Goal: Information Seeking & Learning: Understand process/instructions

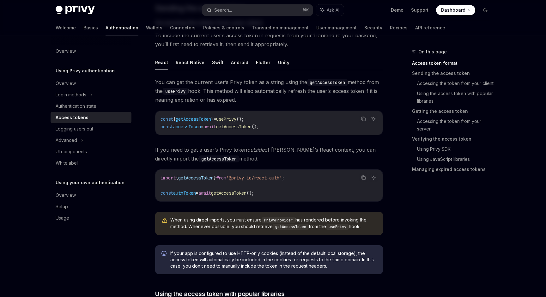
scroll to position [291, 0]
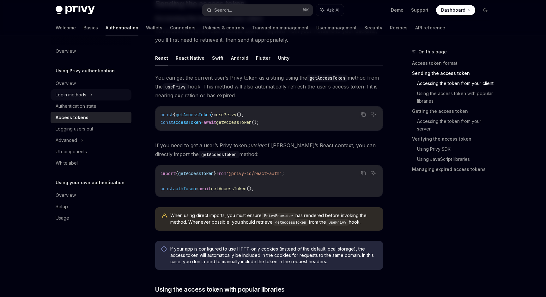
click at [113, 95] on div "Login methods" at bounding box center [91, 94] width 81 height 11
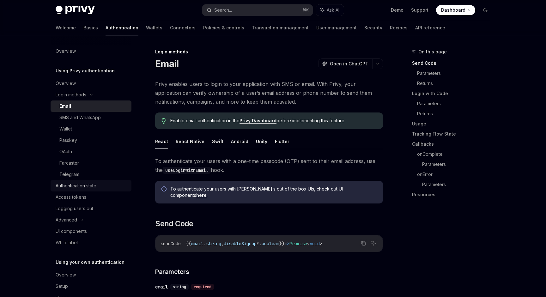
click at [103, 187] on div "Authentication state" at bounding box center [92, 186] width 72 height 8
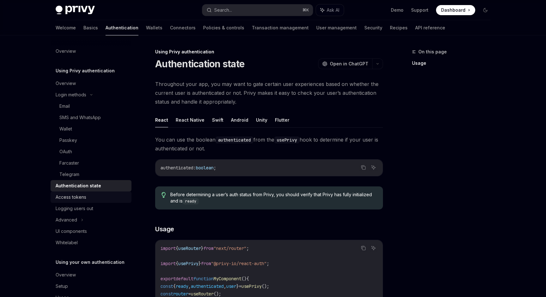
click at [103, 196] on div "Access tokens" at bounding box center [92, 197] width 72 height 8
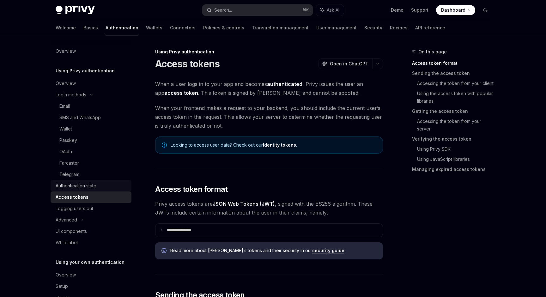
click at [107, 188] on div "Authentication state" at bounding box center [92, 186] width 72 height 8
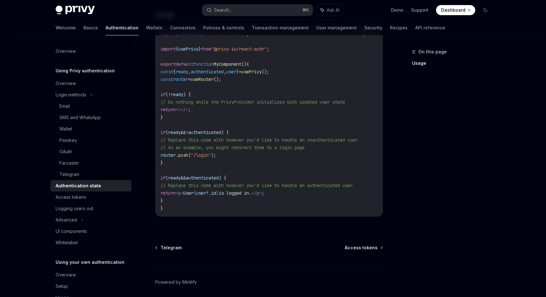
scroll to position [241, 0]
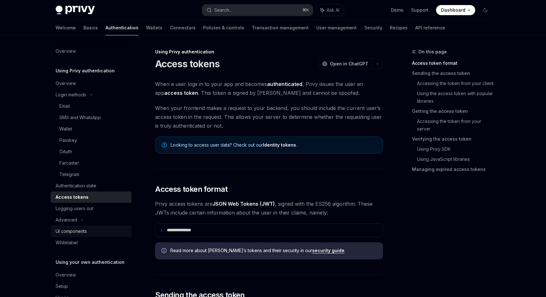
scroll to position [19, 0]
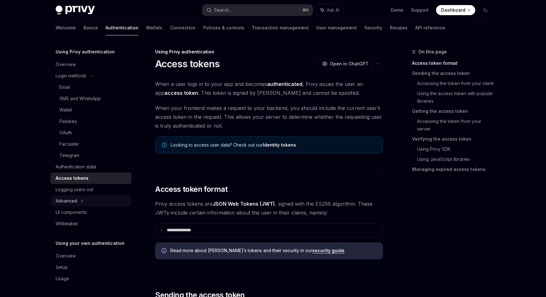
click at [81, 205] on div "Advanced" at bounding box center [91, 200] width 81 height 11
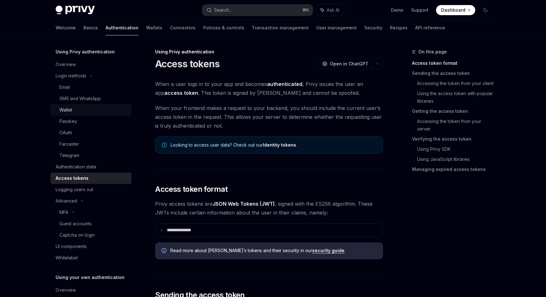
click at [77, 110] on div "Wallet" at bounding box center [93, 110] width 68 height 8
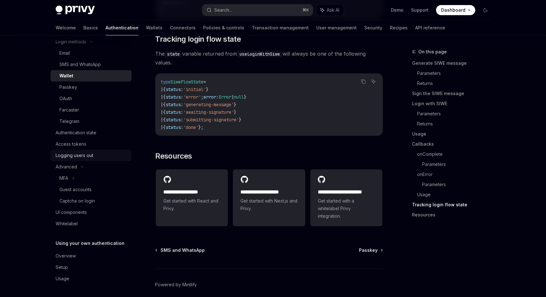
scroll to position [1591, 0]
click at [73, 256] on div "Overview" at bounding box center [66, 256] width 20 height 8
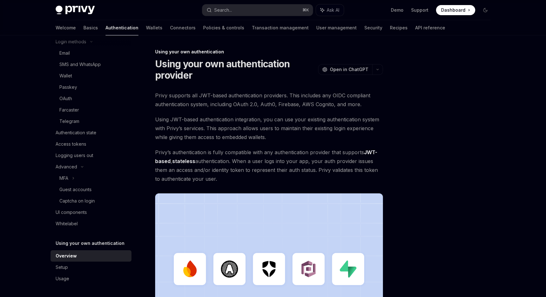
scroll to position [153, 0]
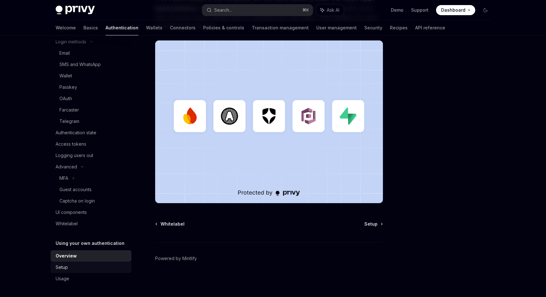
click at [89, 264] on div "Setup" at bounding box center [92, 268] width 72 height 8
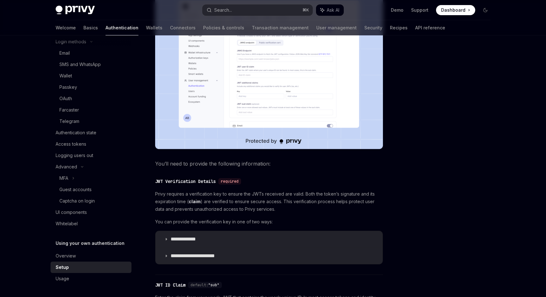
scroll to position [192, 0]
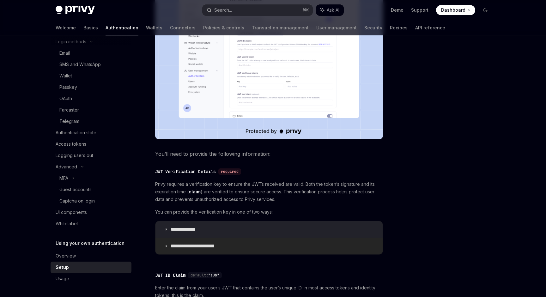
click at [251, 246] on summary "**********" at bounding box center [269, 246] width 227 height 16
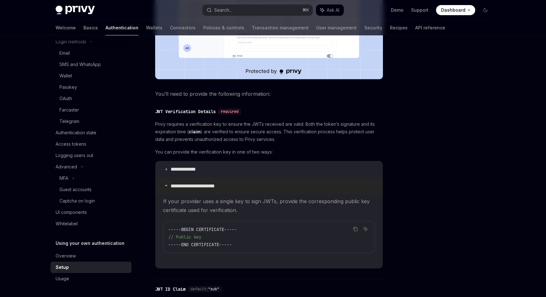
scroll to position [254, 0]
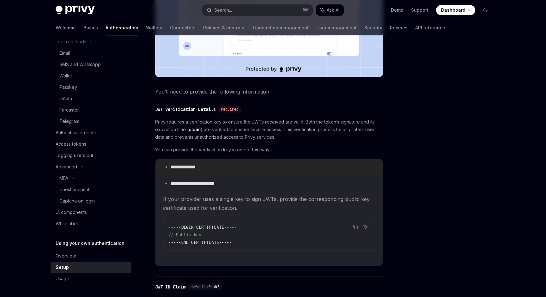
click at [232, 166] on summary "**********" at bounding box center [269, 167] width 227 height 16
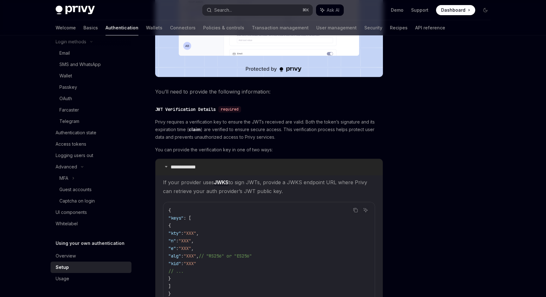
click at [232, 166] on summary "**********" at bounding box center [269, 167] width 227 height 16
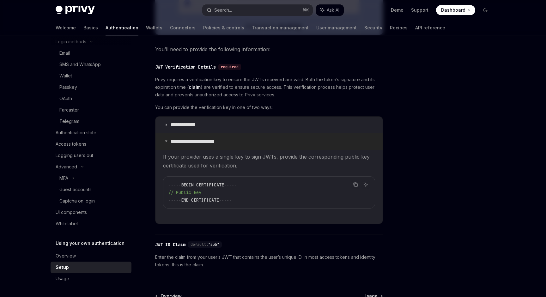
scroll to position [296, 0]
click at [98, 273] on link "Usage" at bounding box center [91, 278] width 81 height 11
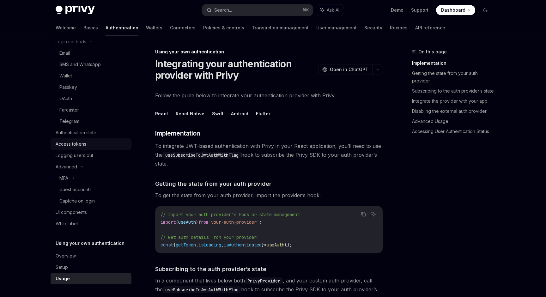
click at [88, 144] on div "Access tokens" at bounding box center [92, 144] width 72 height 8
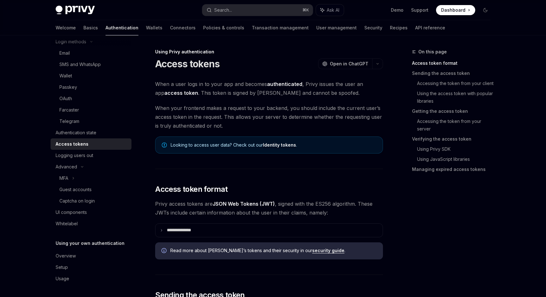
type textarea "*"
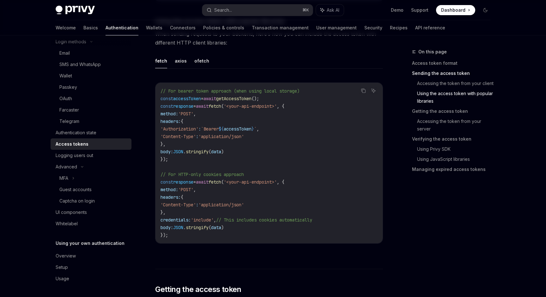
scroll to position [562, 0]
